Goal: Information Seeking & Learning: Understand process/instructions

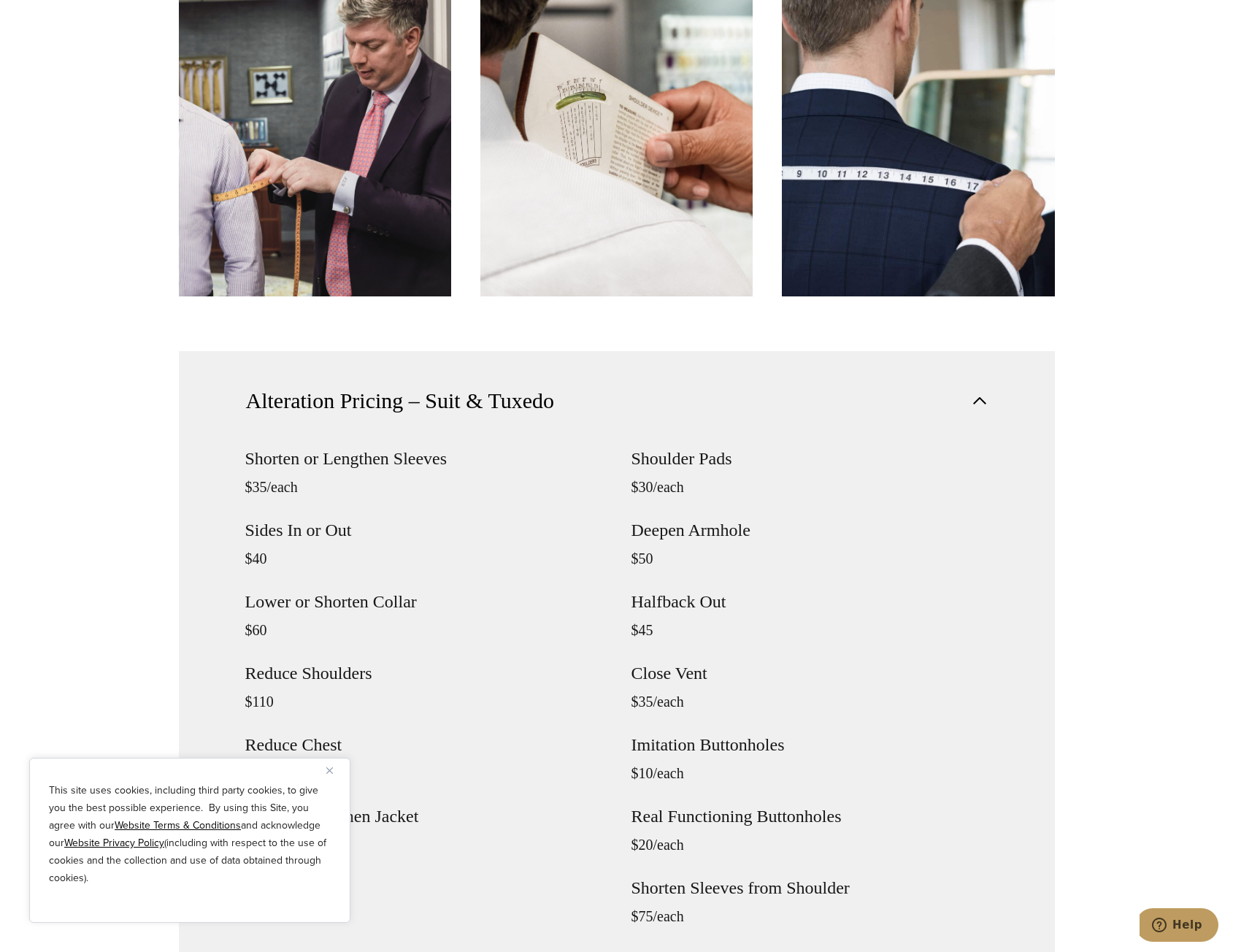
scroll to position [1387, 0]
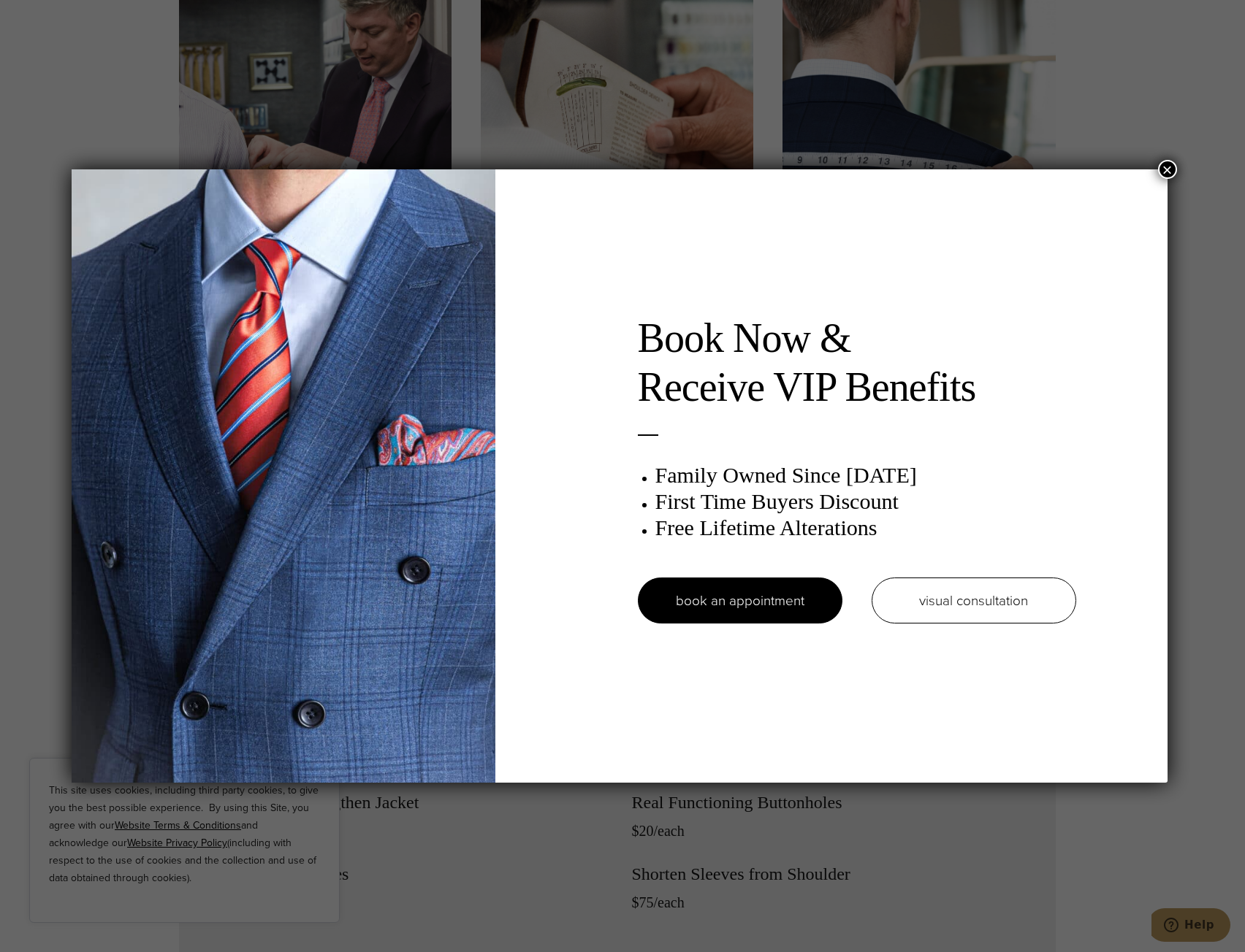
drag, startPoint x: 1174, startPoint y: 172, endPoint x: 1057, endPoint y: 230, distance: 130.6
click at [1173, 172] on button "×" at bounding box center [1168, 170] width 19 height 19
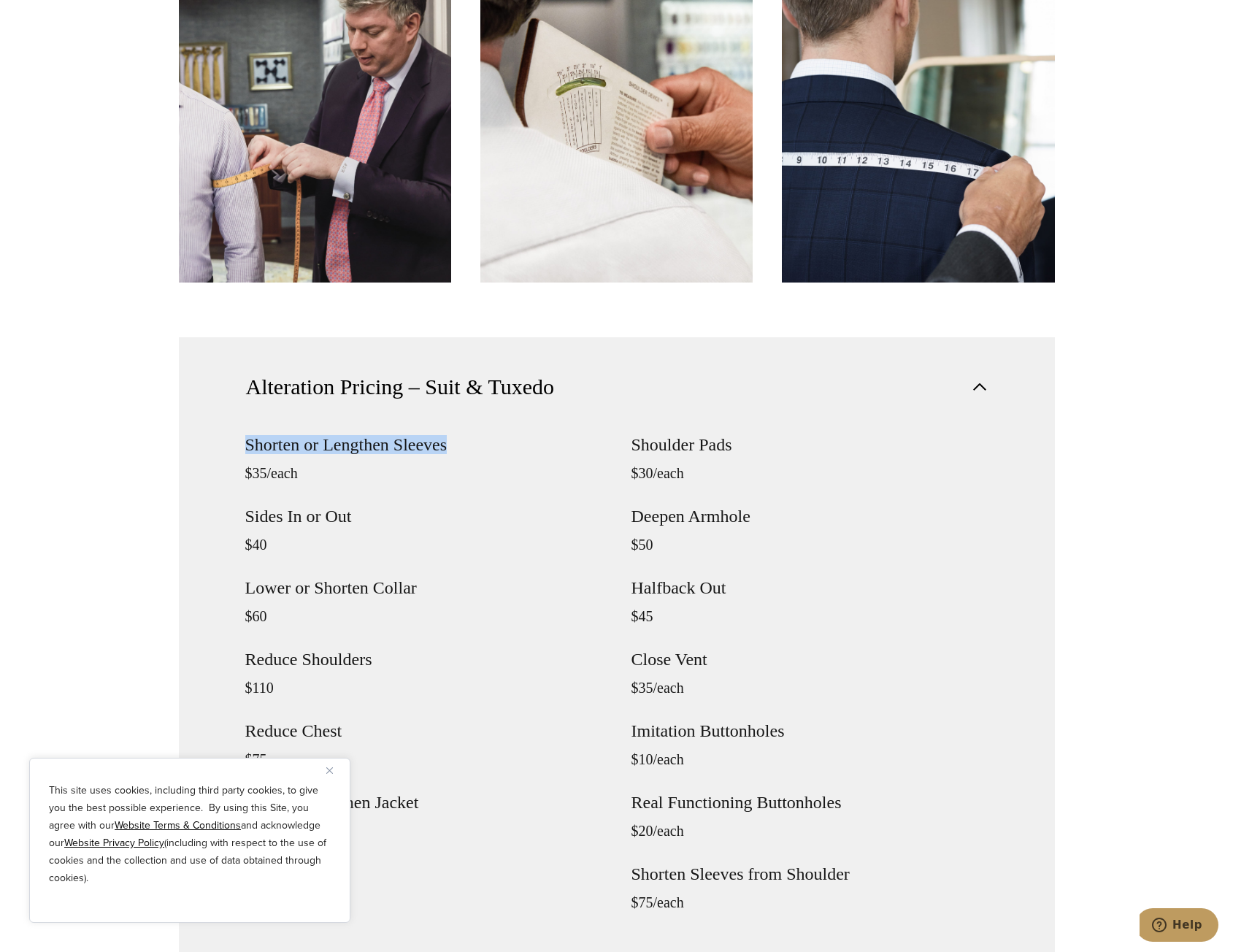
drag, startPoint x: 245, startPoint y: 448, endPoint x: 445, endPoint y: 446, distance: 200.0
click at [445, 446] on h4 "Shorten or Lengthen Sleeves" at bounding box center [424, 444] width 357 height 17
copy h4 "Shorten or Lengthen Sleeves"
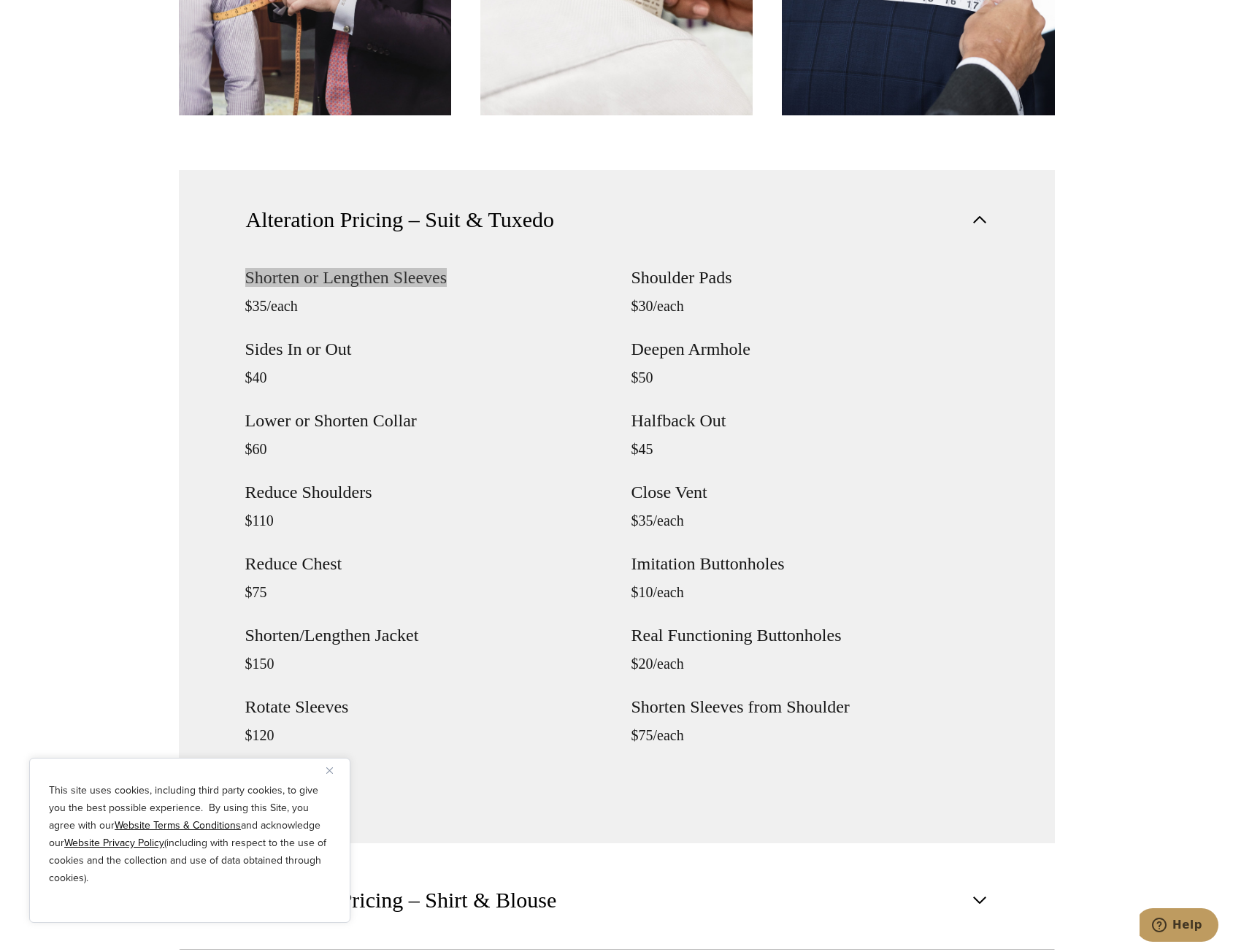
scroll to position [1607, 0]
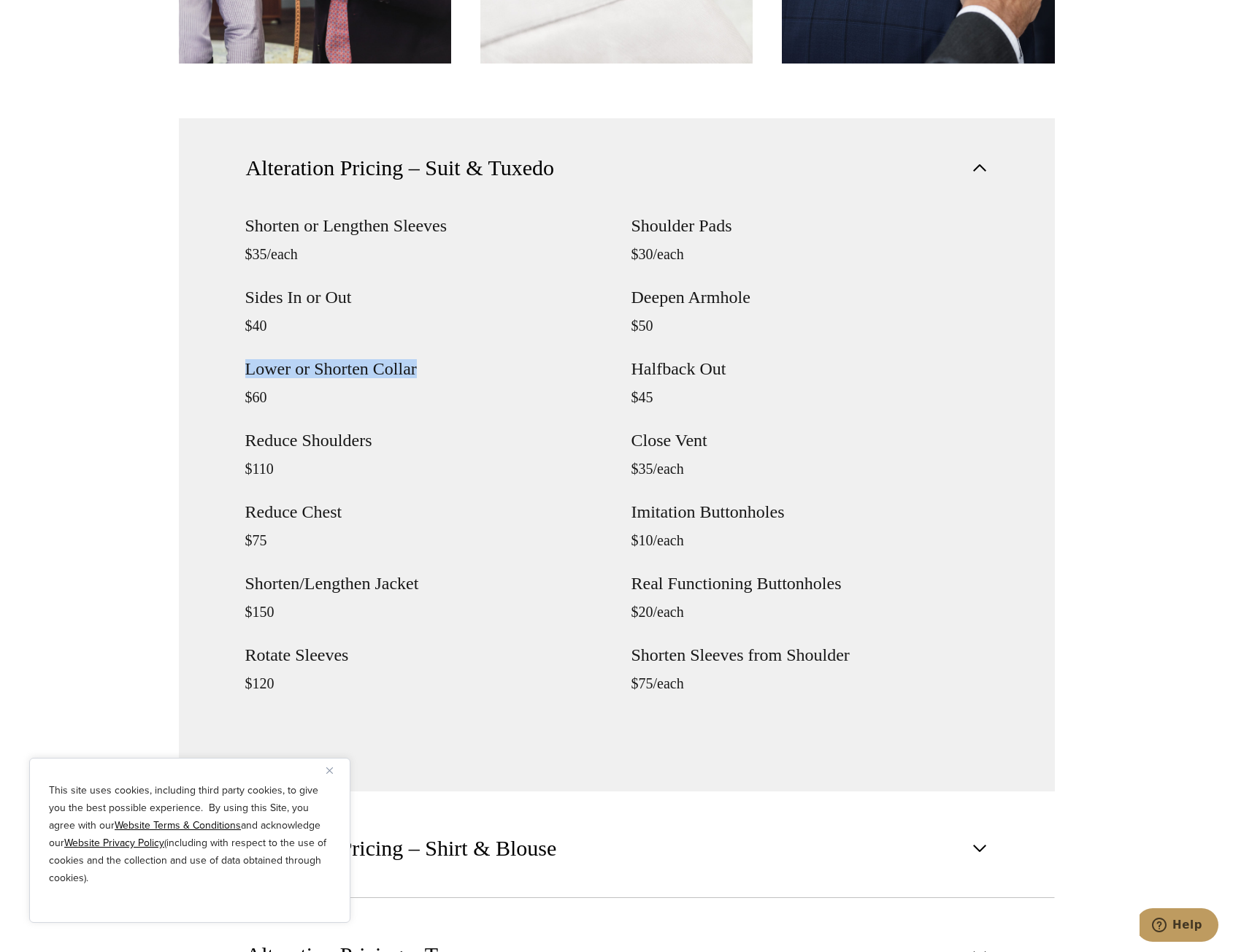
drag, startPoint x: 248, startPoint y: 368, endPoint x: 416, endPoint y: 358, distance: 168.3
click at [416, 358] on div "Shorten or Lengthen Sleeves $35/each Sides In or Out $40 Lower or Shorten Colla…" at bounding box center [424, 467] width 357 height 501
copy h4 "Lower or Shorten Collar"
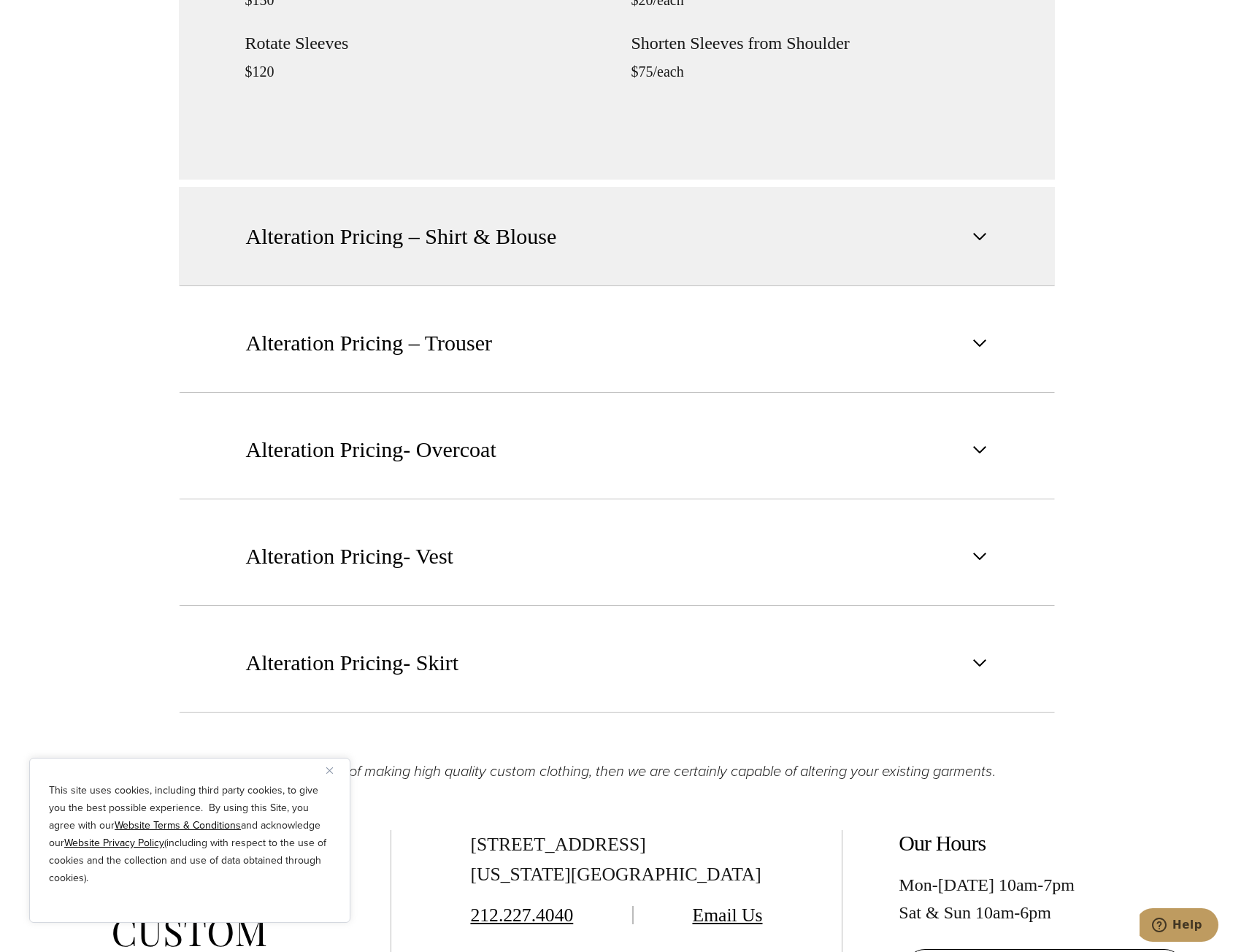
scroll to position [2337, 0]
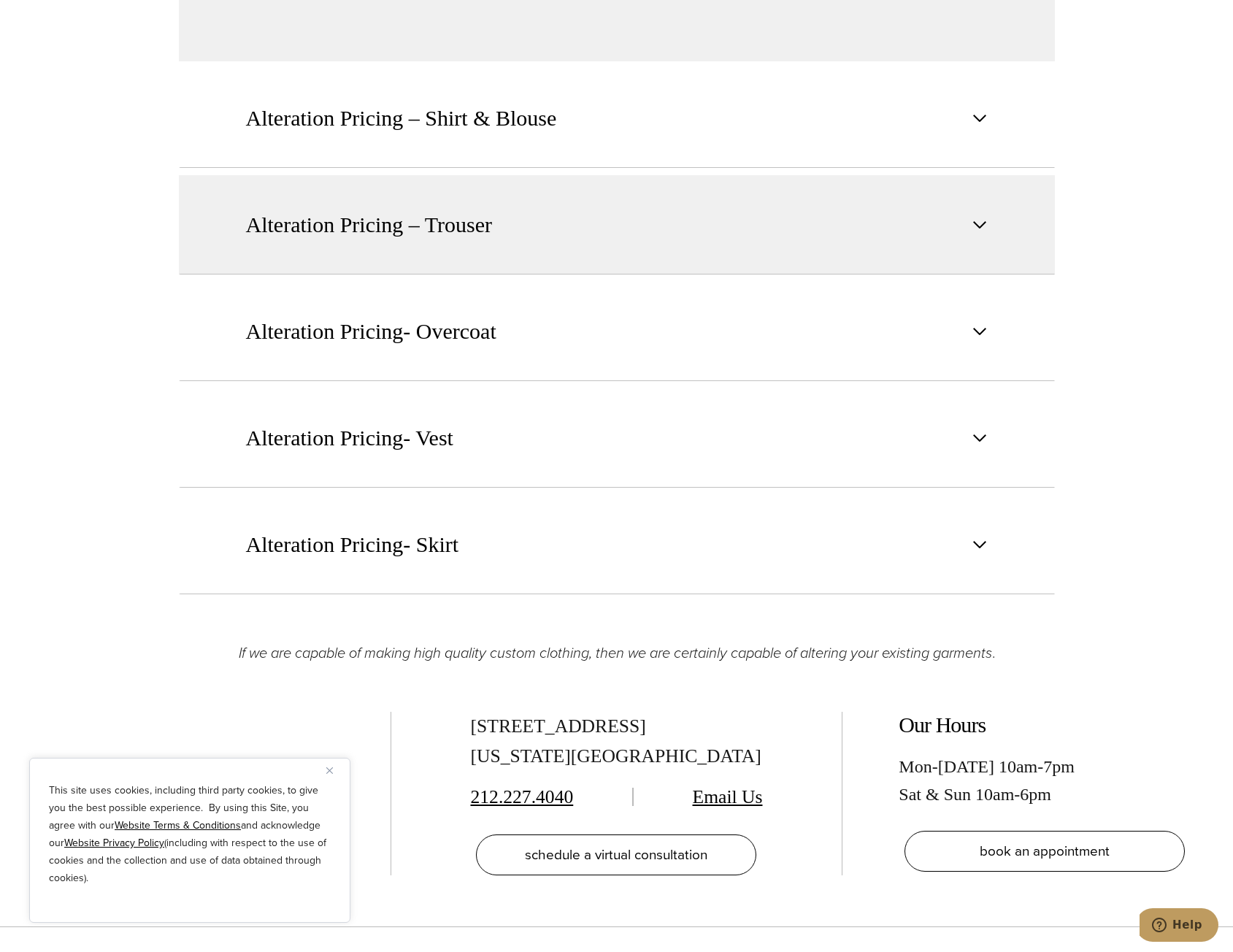
click at [978, 226] on span "button" at bounding box center [980, 225] width 17 height 17
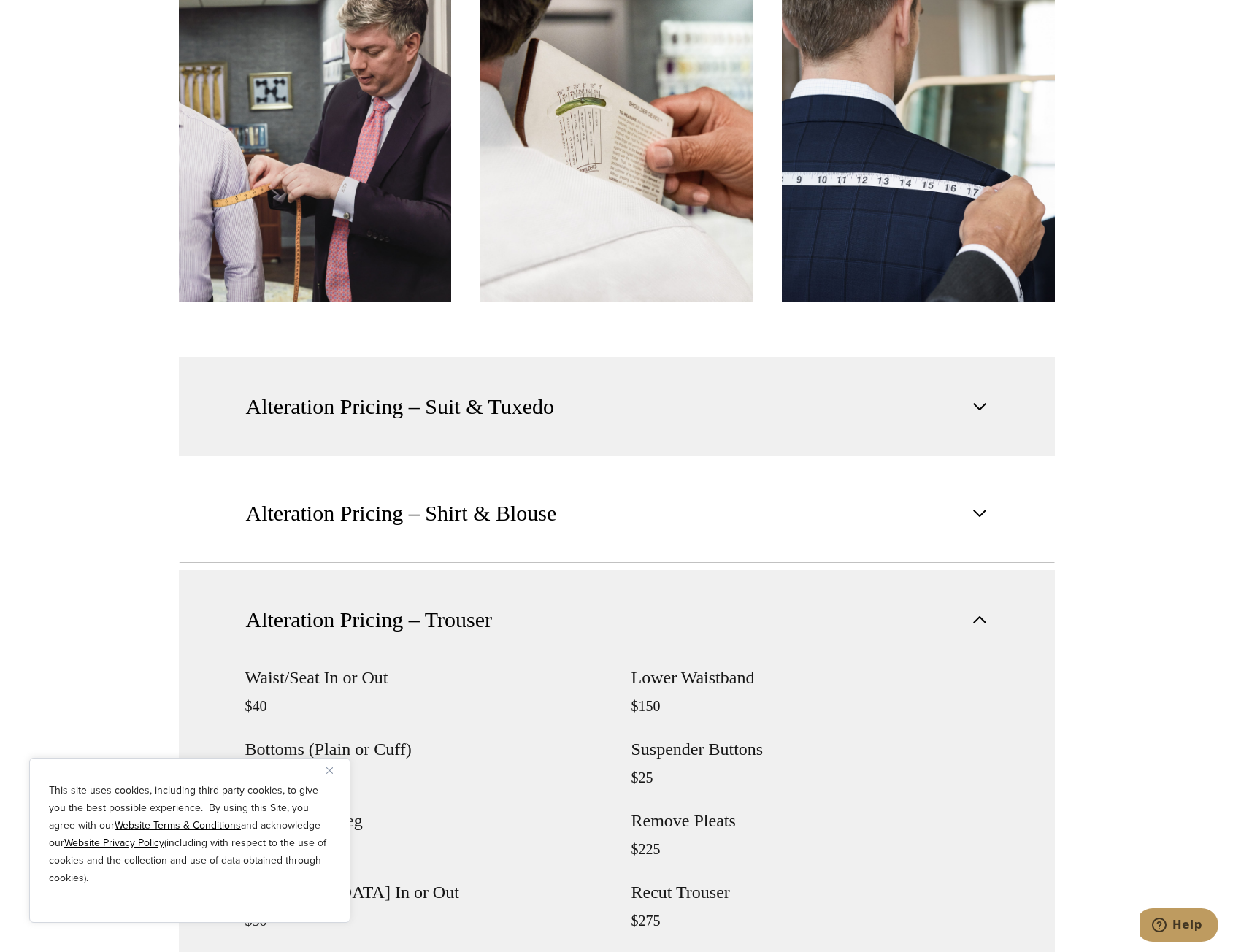
scroll to position [1446, 0]
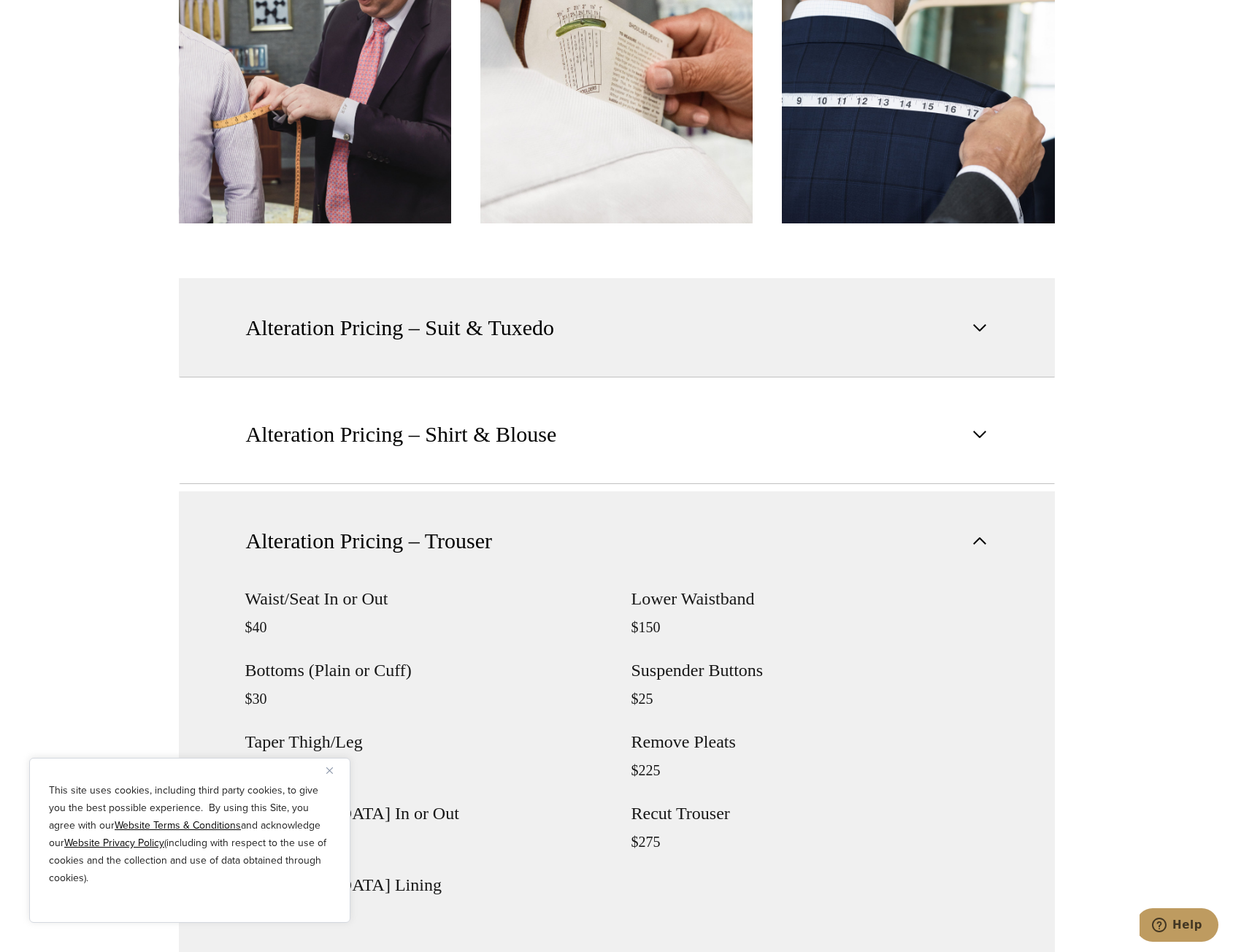
click at [987, 325] on span "button" at bounding box center [980, 327] width 17 height 17
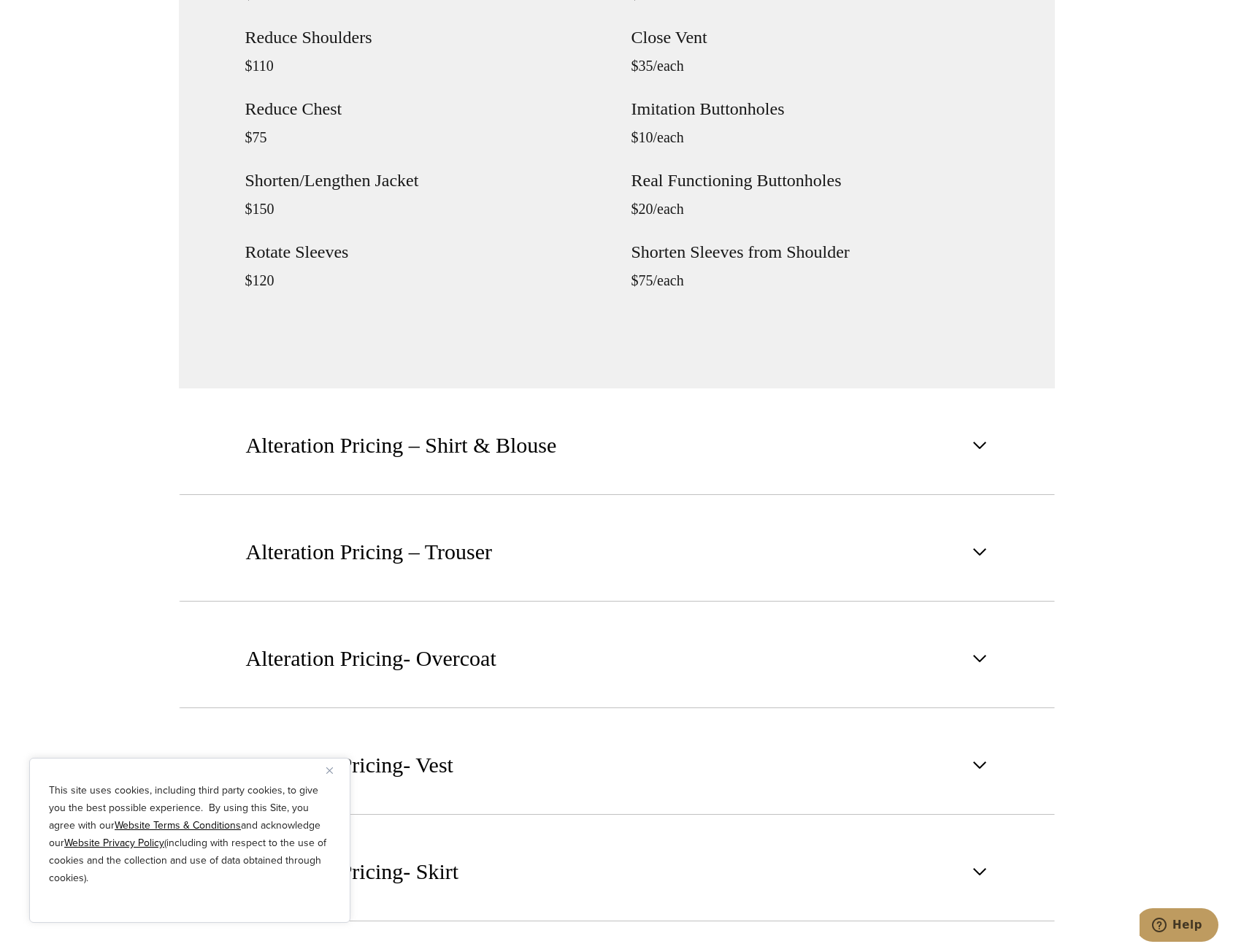
scroll to position [1811, 0]
